Goal: Task Accomplishment & Management: Use online tool/utility

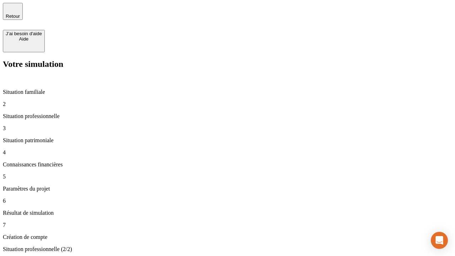
type input "30 000"
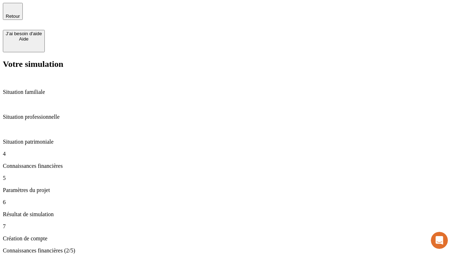
scroll to position [1, 0]
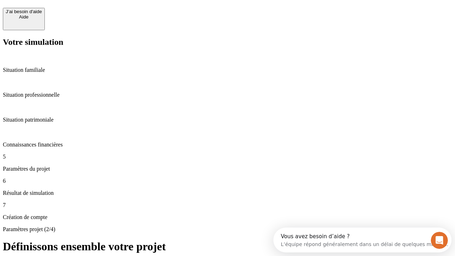
scroll to position [6, 0]
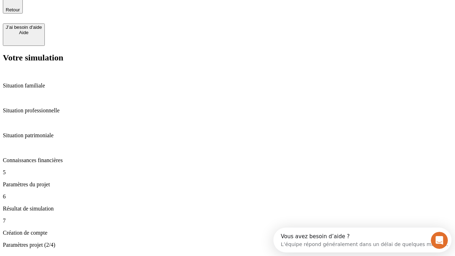
type input "25"
type input "64"
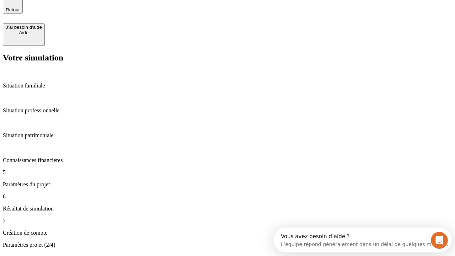
type input "1 000"
type input "640"
